Goal: Check status

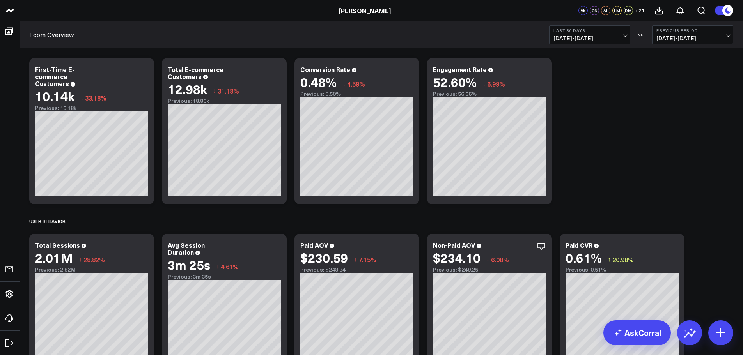
click at [678, 36] on span "06/13/25 - 07/12/25" at bounding box center [692, 38] width 73 height 6
click at [668, 78] on link "YoY" at bounding box center [692, 81] width 80 height 15
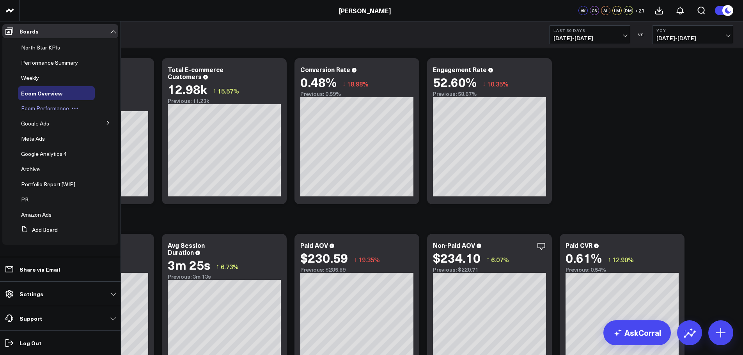
click at [55, 114] on div "Ecom Performance" at bounding box center [56, 108] width 77 height 14
click at [55, 109] on span "Ecom Performance" at bounding box center [45, 107] width 48 height 7
